Goal: Check status

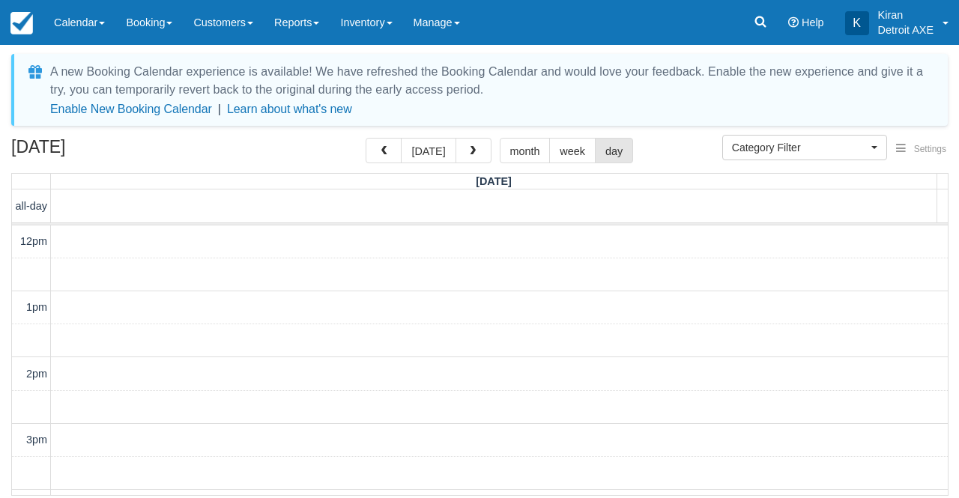
select select
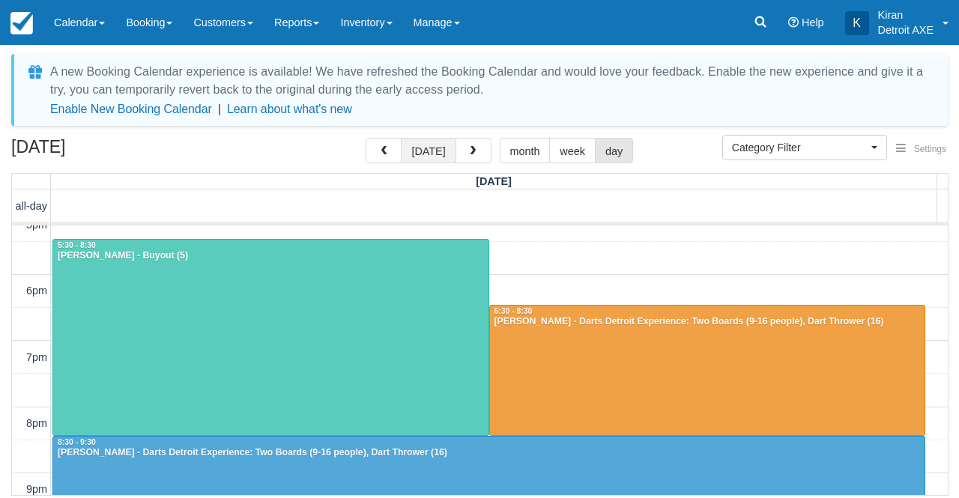
click at [429, 154] on button "today" at bounding box center [428, 150] width 55 height 25
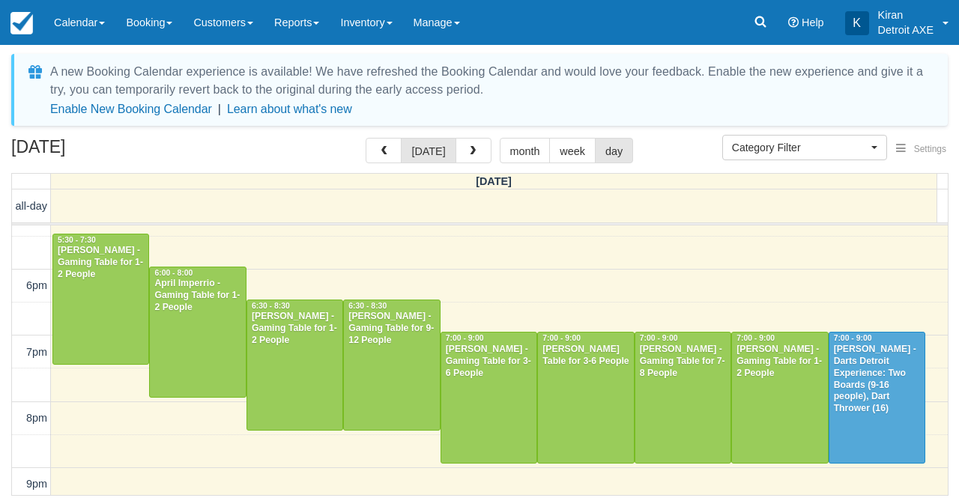
scroll to position [354, 0]
